Goal: Information Seeking & Learning: Learn about a topic

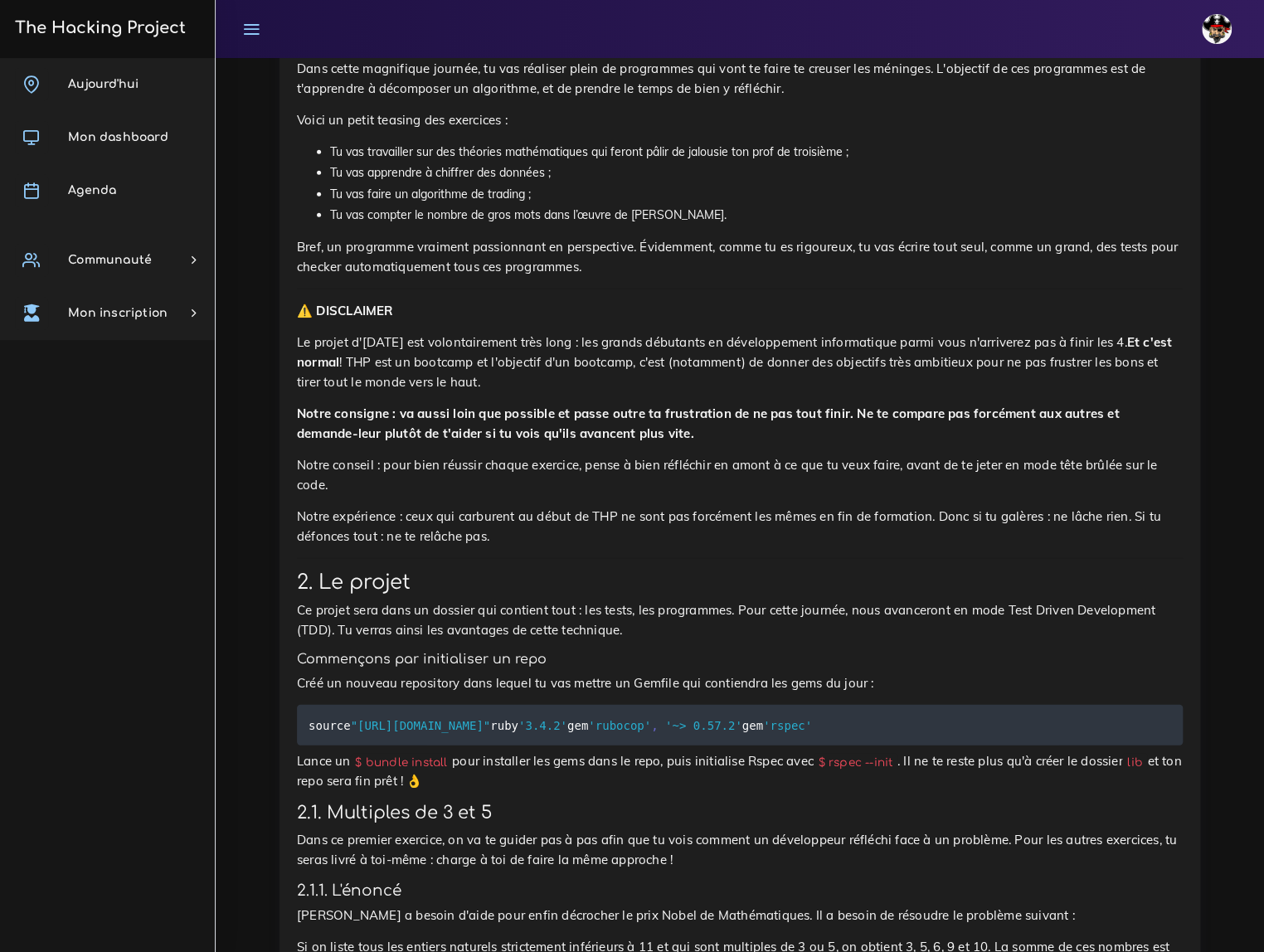
scroll to position [2186, 0]
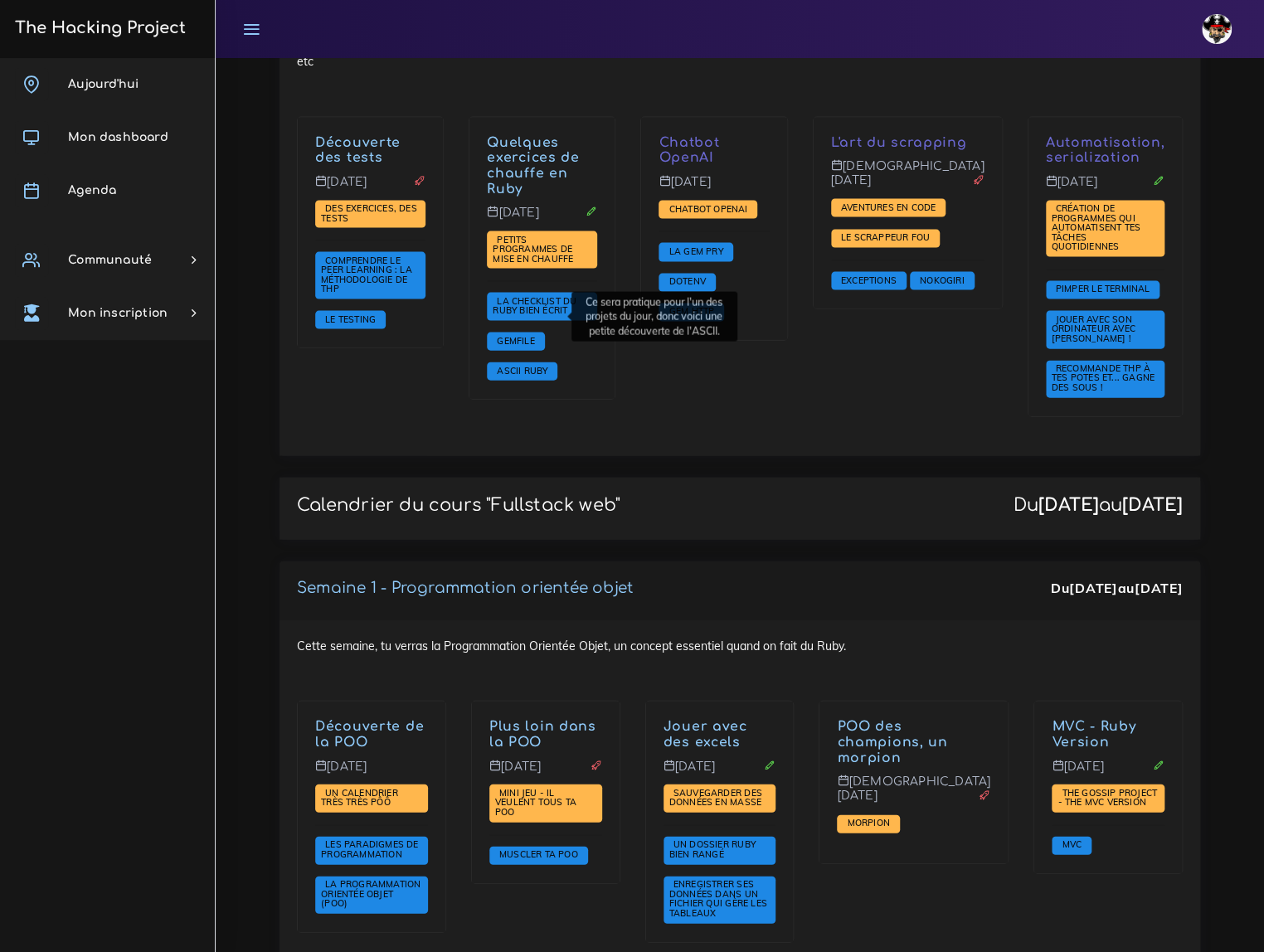
scroll to position [1507, 0]
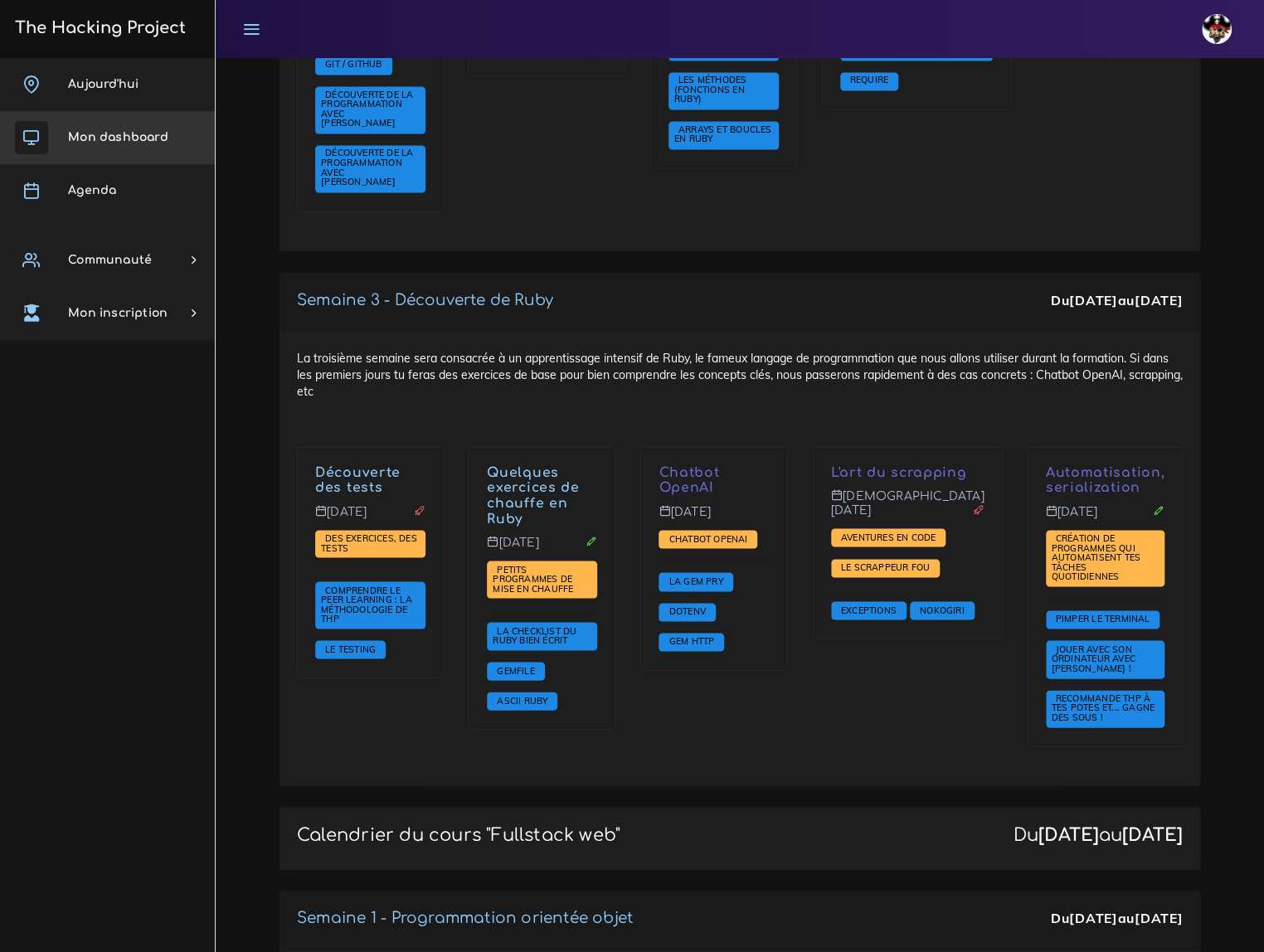
click at [134, 132] on span "Mon dashboard" at bounding box center [118, 137] width 100 height 13
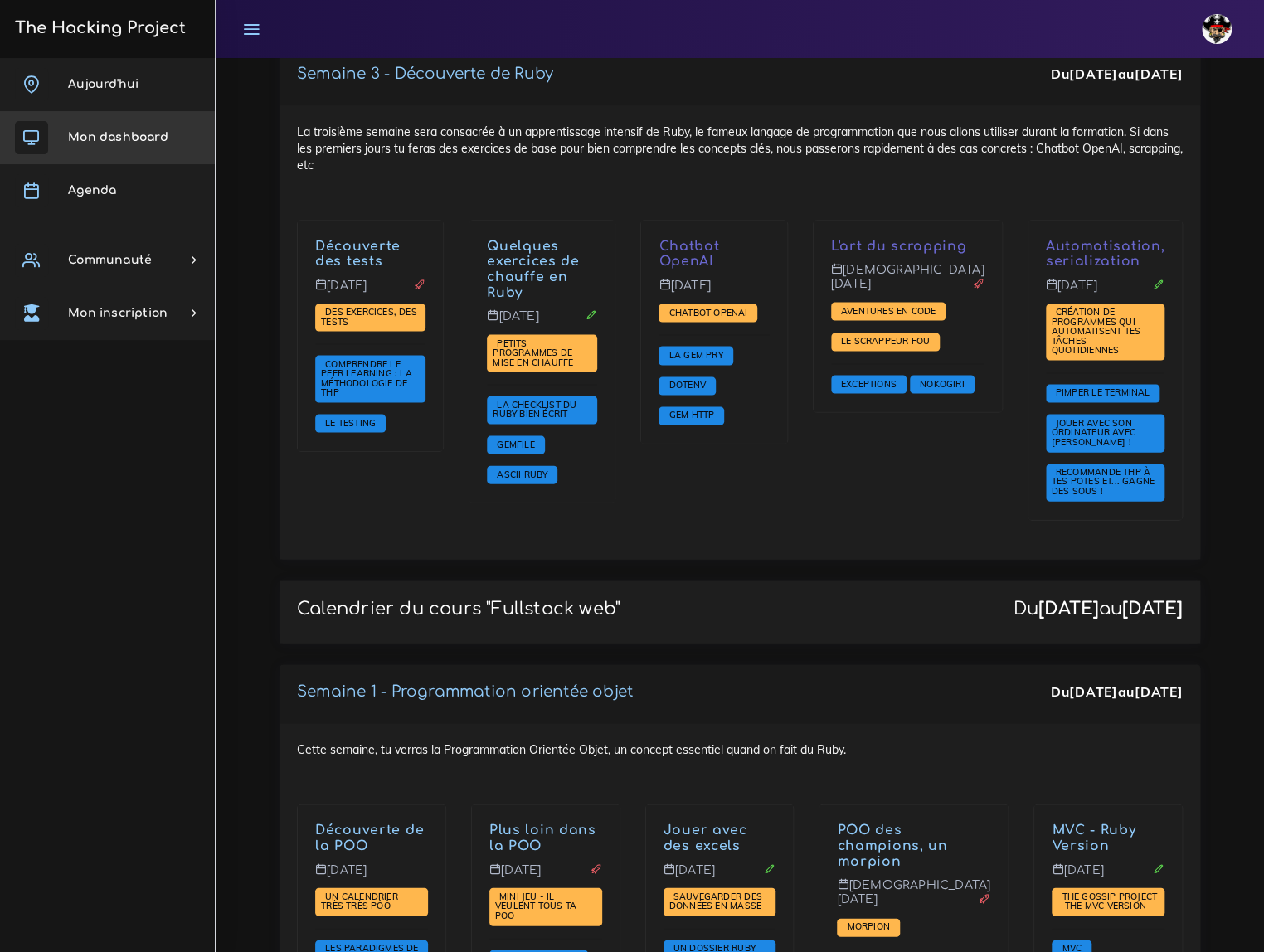
scroll to position [1733, 0]
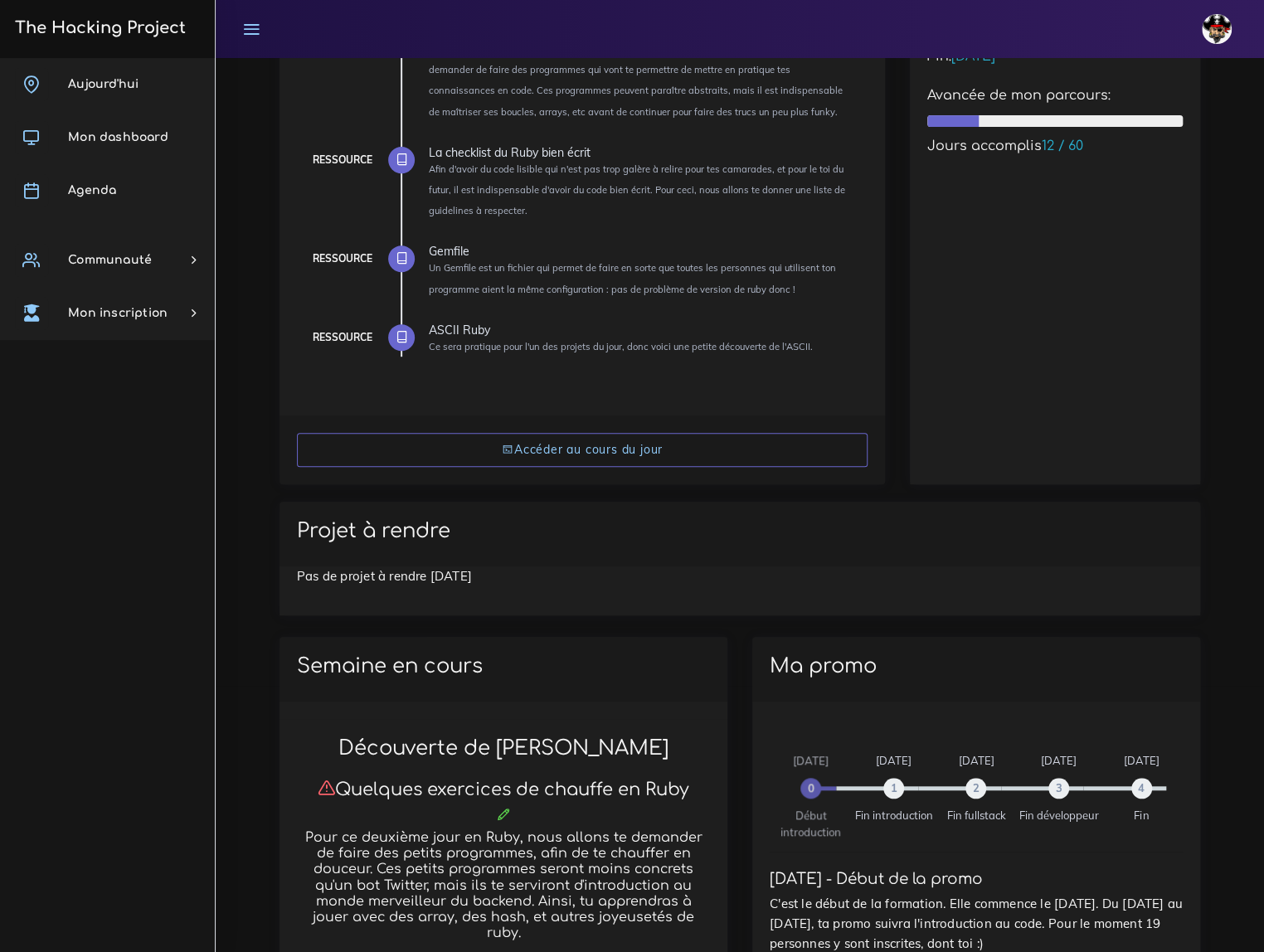
scroll to position [259, 0]
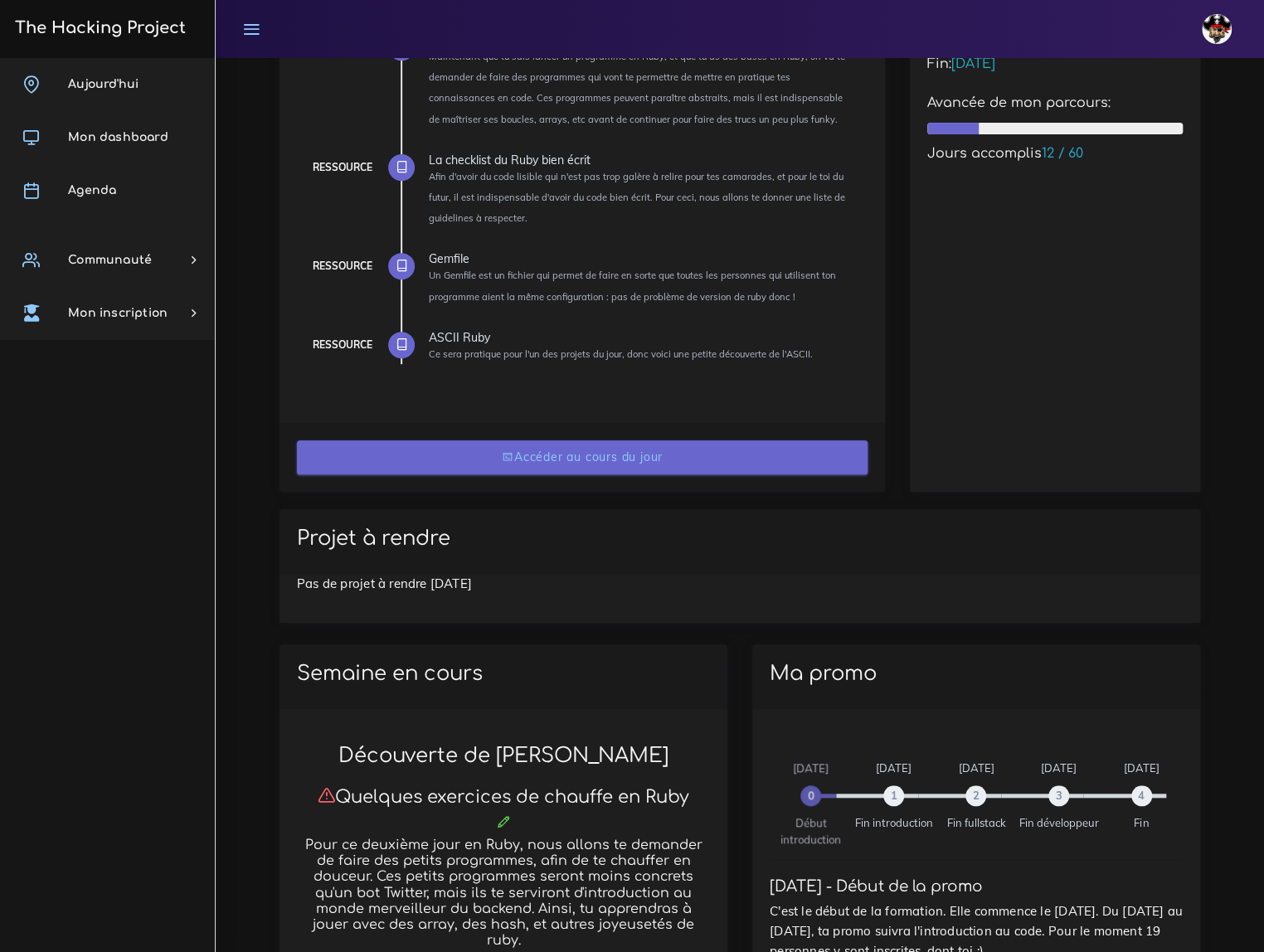
click at [639, 450] on link "Accéder au cours du jour" at bounding box center [582, 457] width 571 height 34
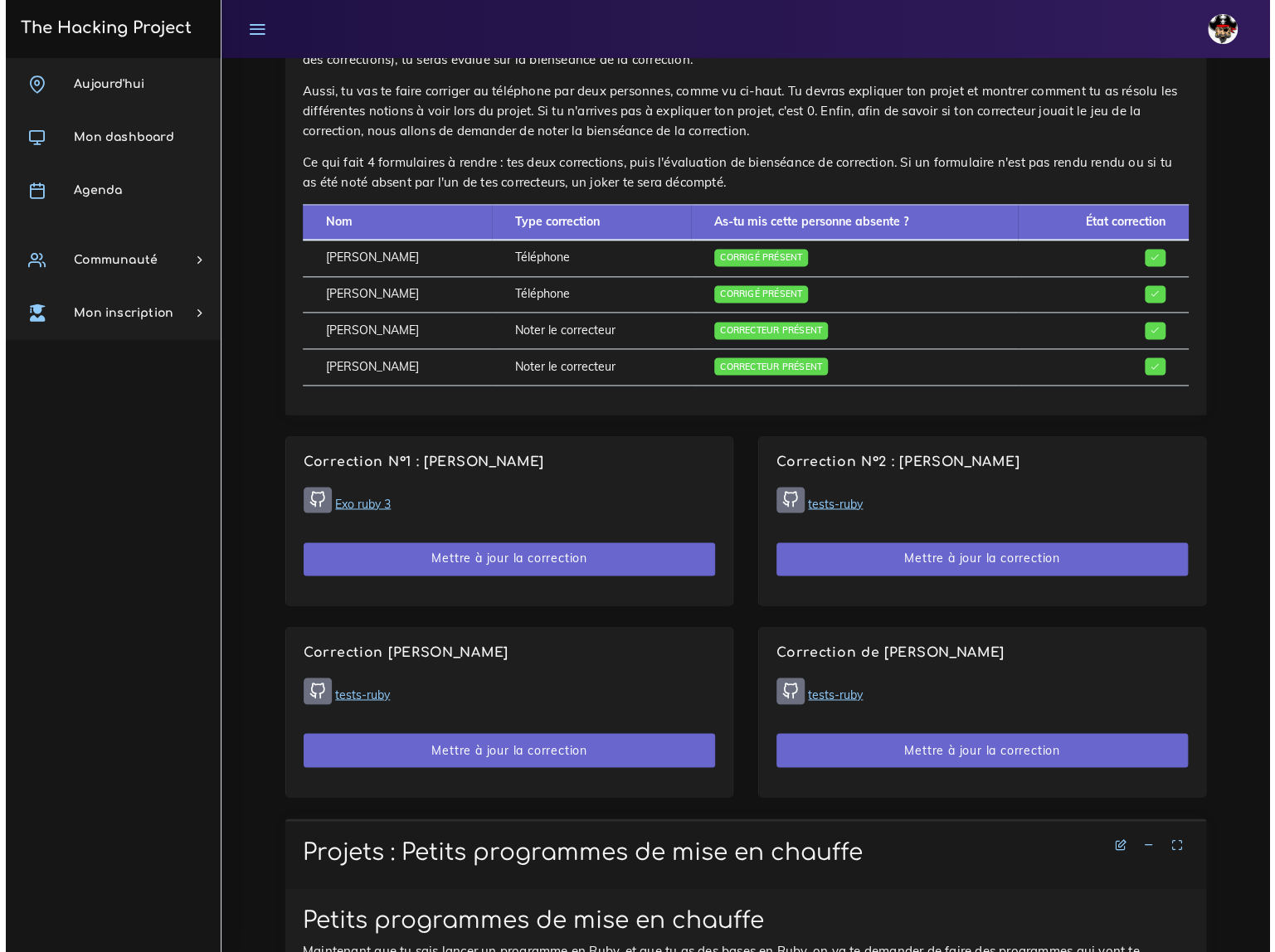
scroll to position [1131, 0]
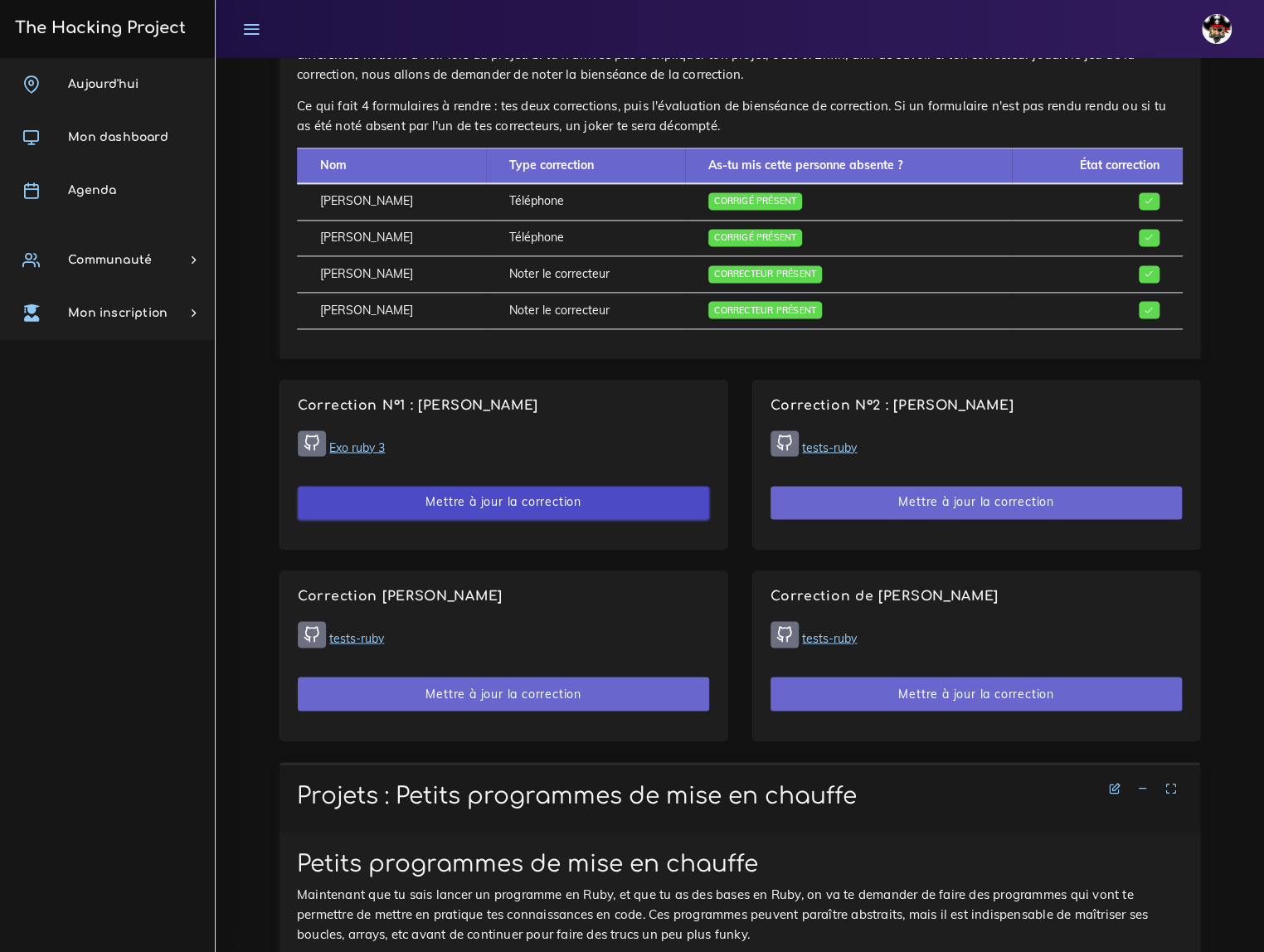
click at [491, 486] on button "Mettre à jour la correction" at bounding box center [503, 503] width 411 height 34
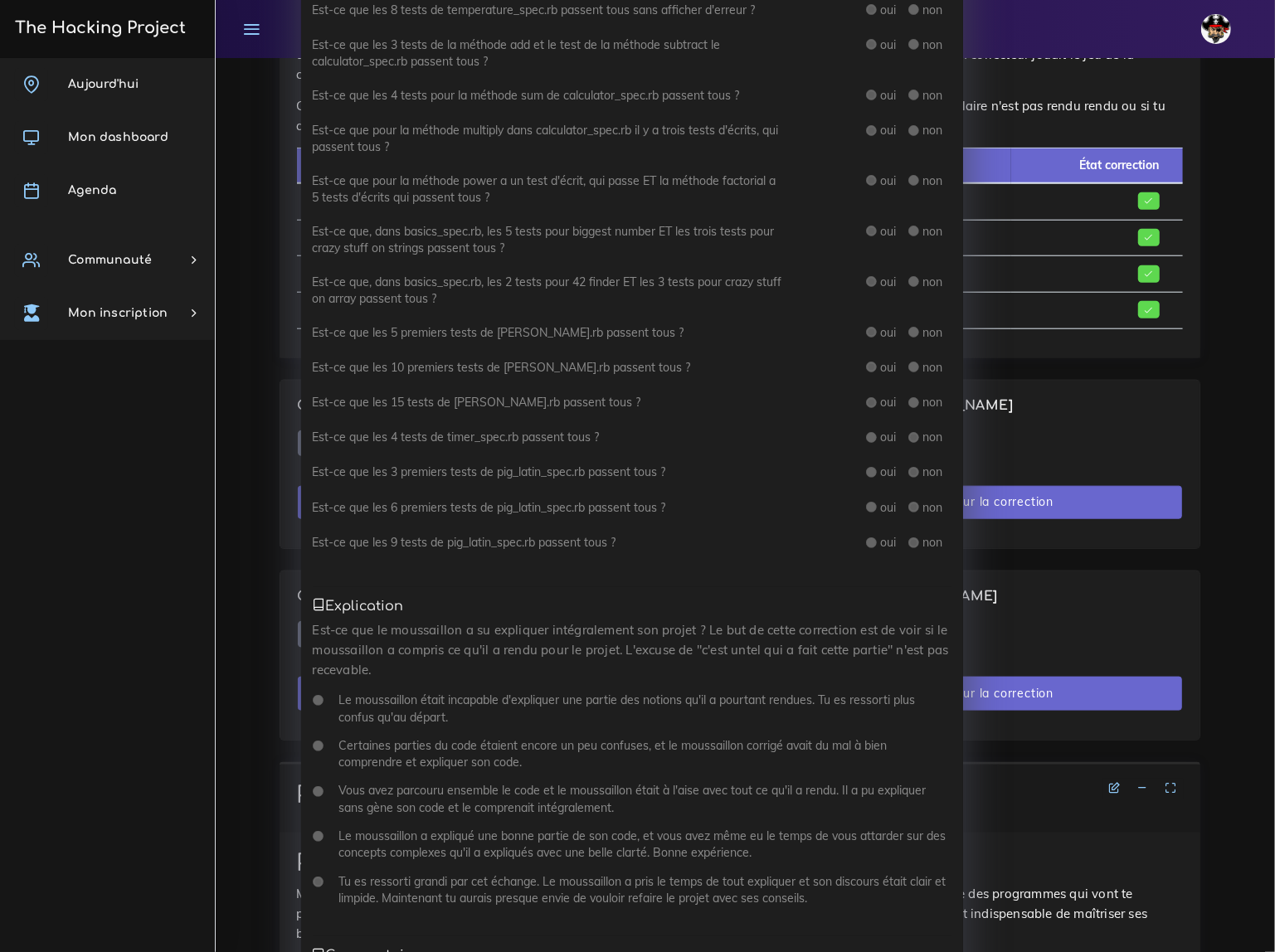
scroll to position [506, 0]
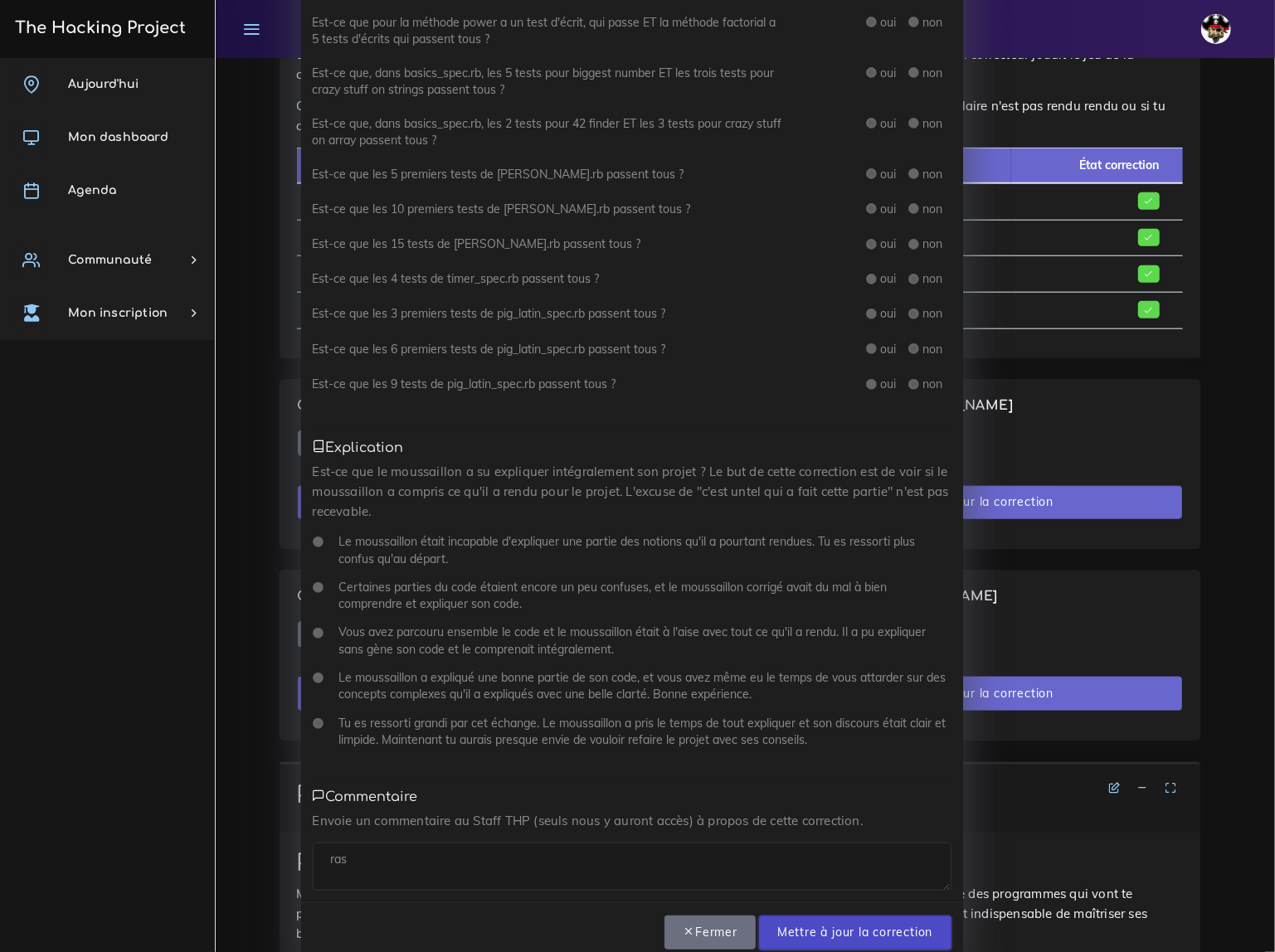
click at [845, 915] on input "Mettre à jour la correction" at bounding box center [855, 932] width 192 height 34
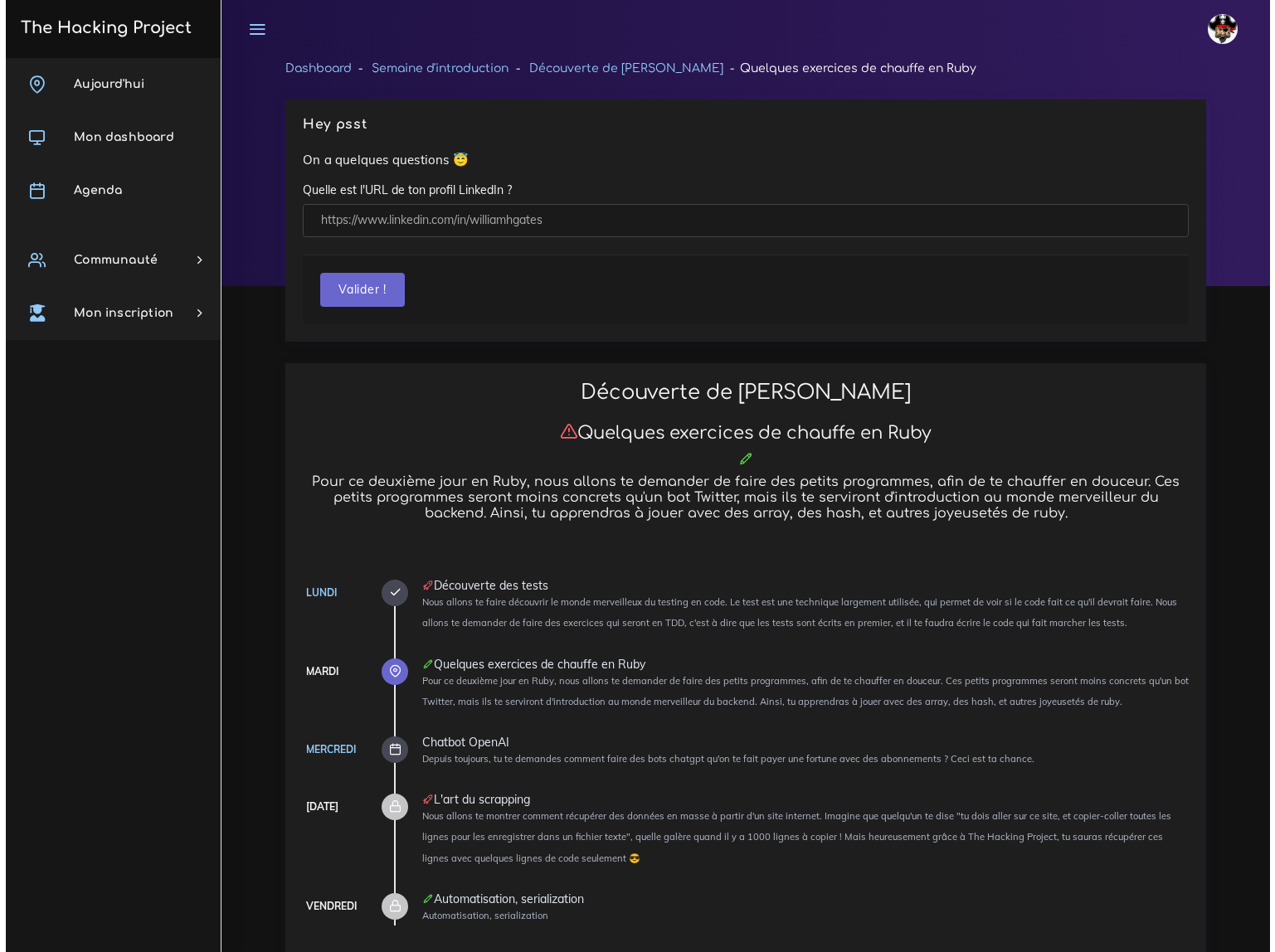
scroll to position [1131, 0]
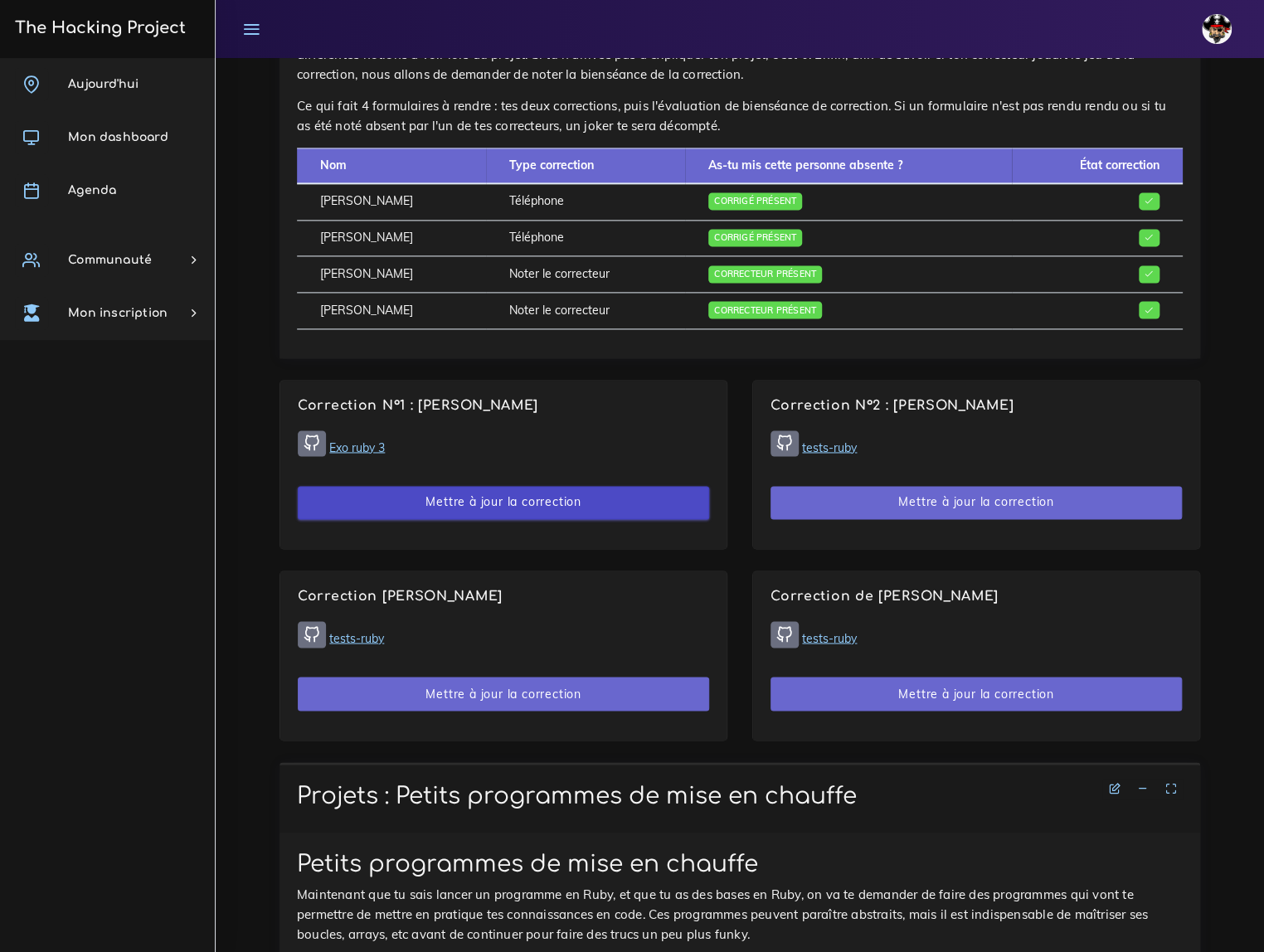
click at [517, 486] on button "Mettre à jour la correction" at bounding box center [503, 503] width 411 height 34
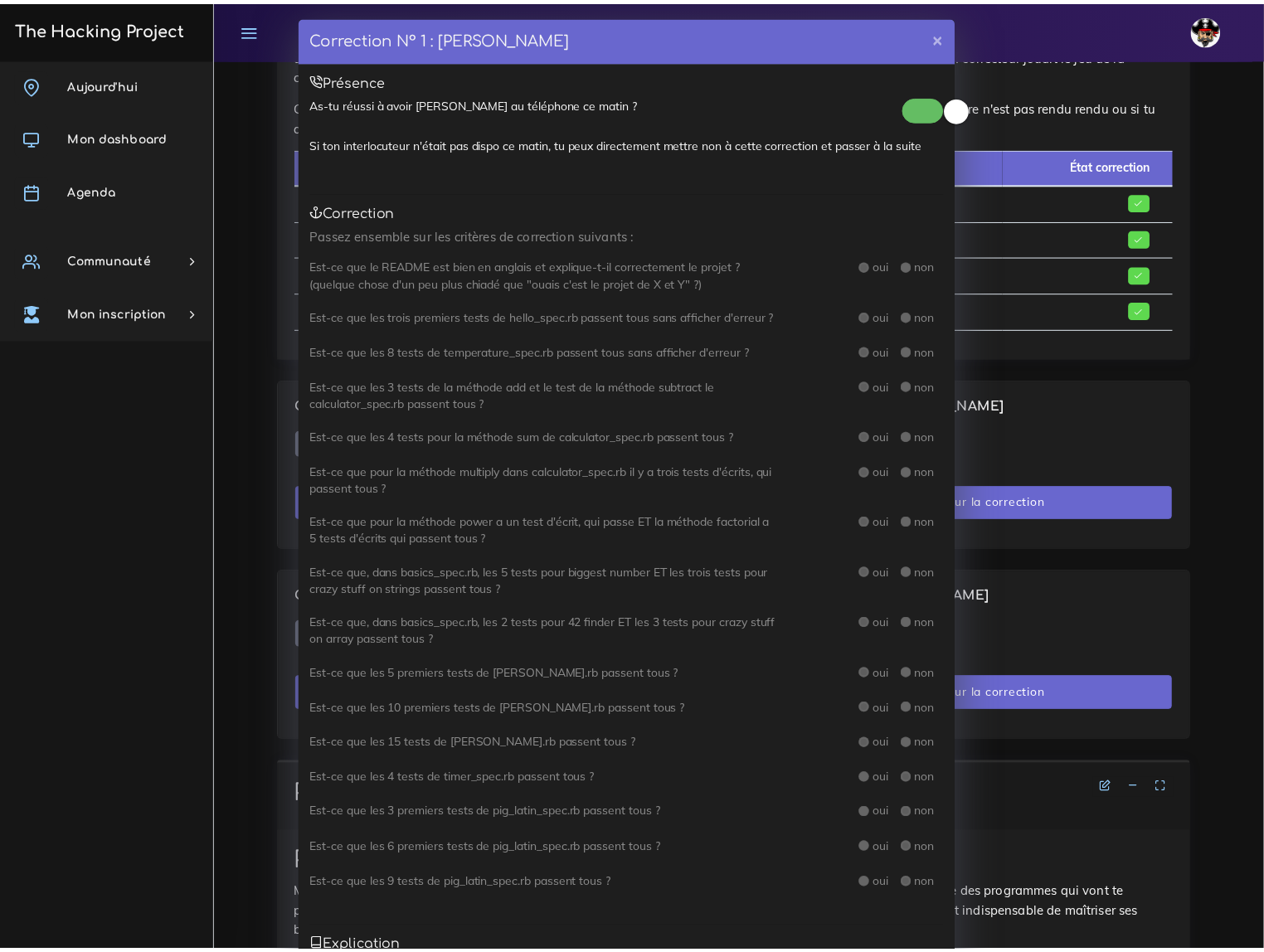
scroll to position [0, 0]
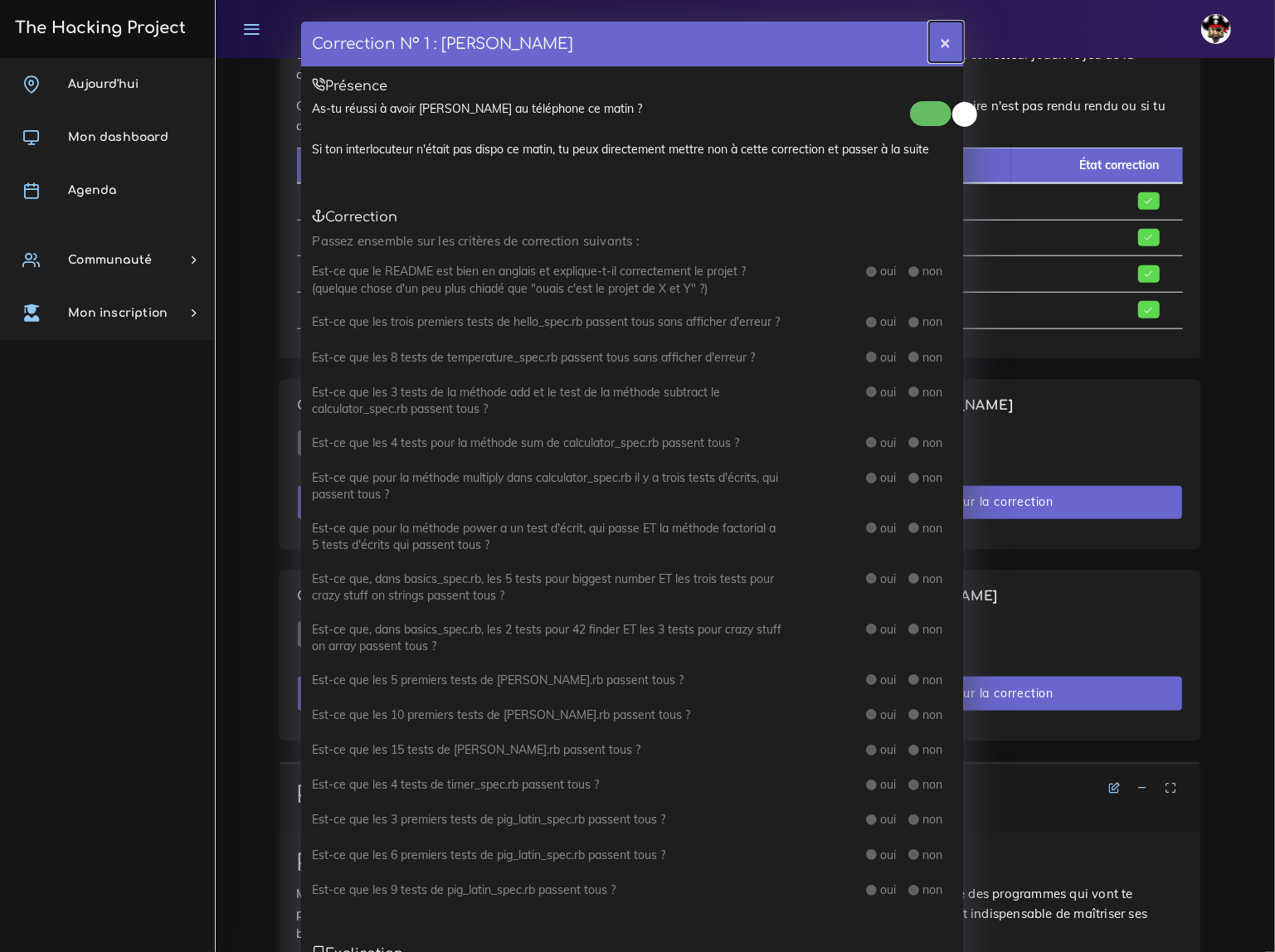
click at [938, 41] on button "×" at bounding box center [946, 42] width 34 height 41
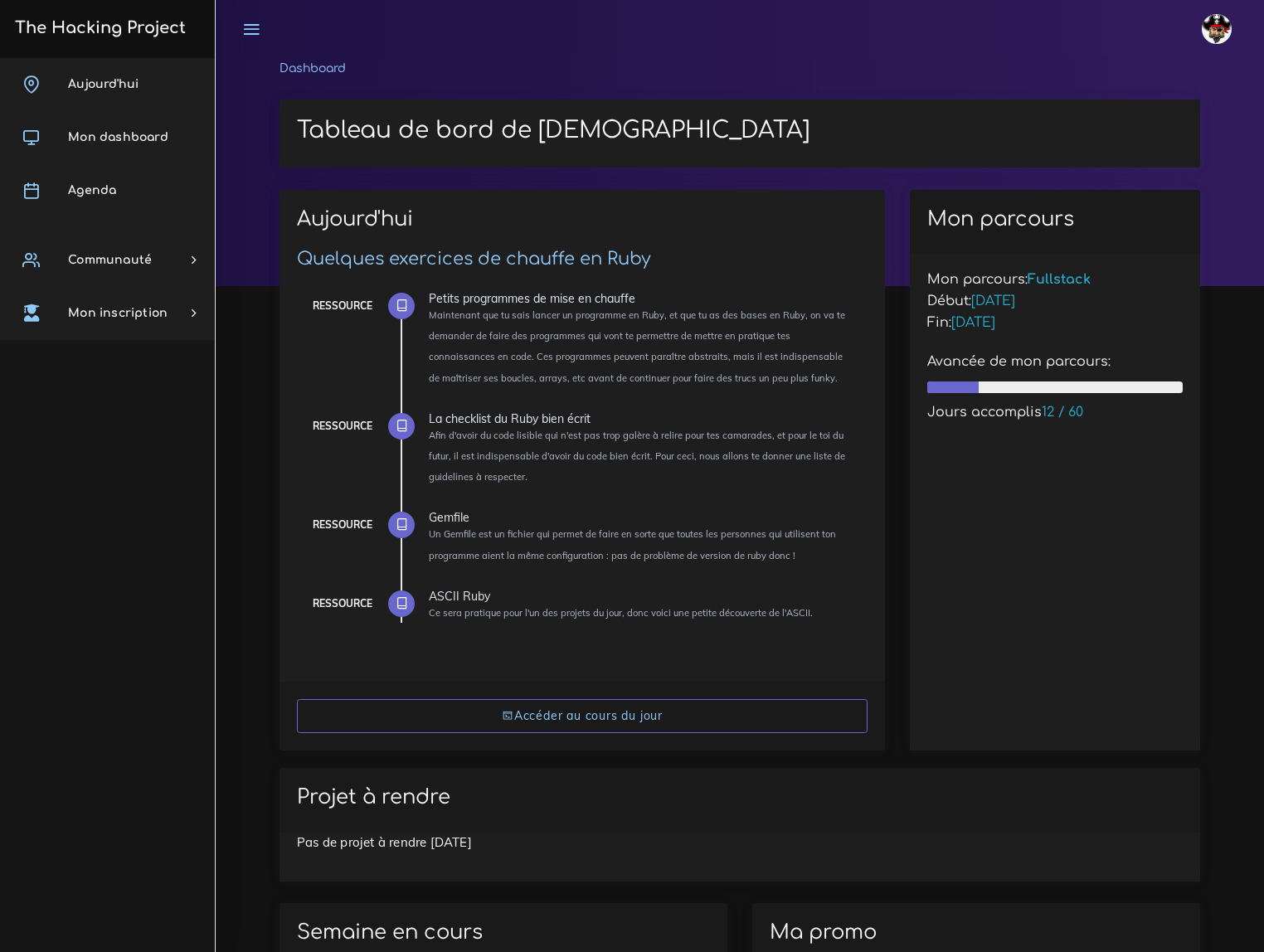
scroll to position [527, 0]
